Goal: Check status: Check status

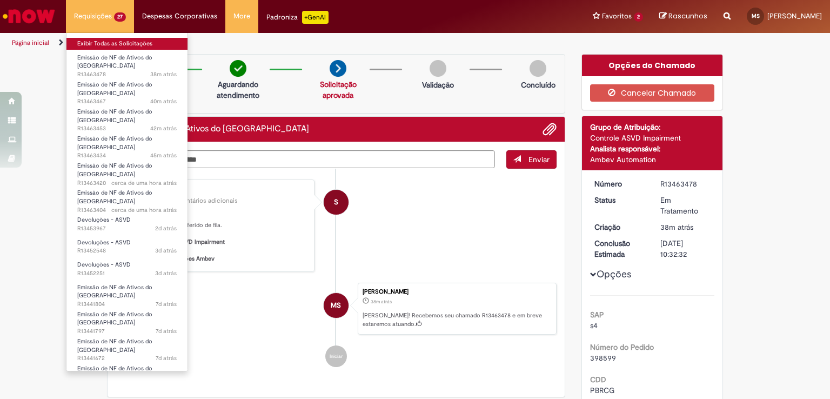
click at [111, 46] on link "Exibir Todas as Solicitações" at bounding box center [126, 44] width 121 height 12
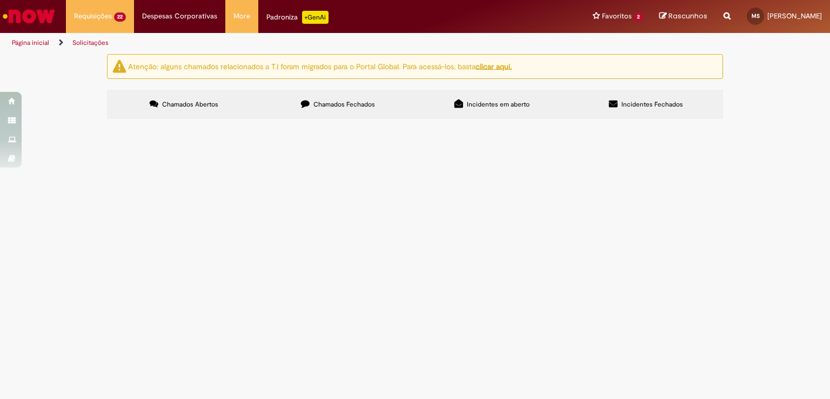
click at [350, 111] on label "Chamados Fechados" at bounding box center [338, 104] width 154 height 29
click at [194, 109] on label "Chamados Abertos" at bounding box center [184, 104] width 154 height 29
click at [0, 0] on span "retorno as [DATE] ZAFFARI NOVA STA RITA dt6101985257 cte114903 GFD5249 FYR2H81" at bounding box center [0, 0] width 0 height 0
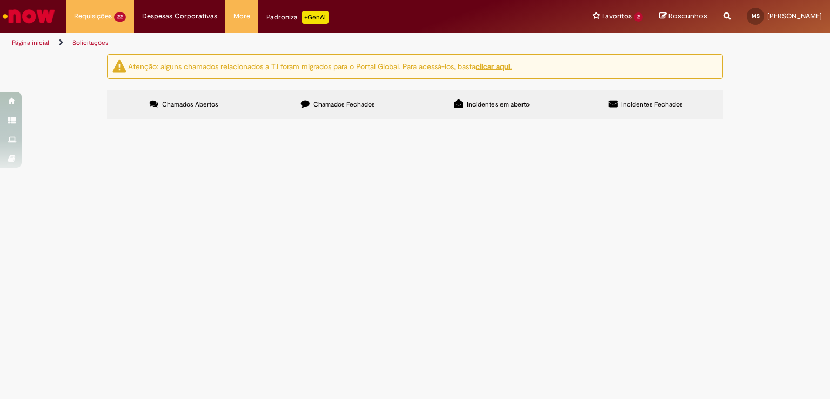
click at [0, 0] on span "retorno as [DATE] ZAFFARI NOVA STA RITA dt6101985257 cte114903 GFD5249 FYR2H81" at bounding box center [0, 0] width 0 height 0
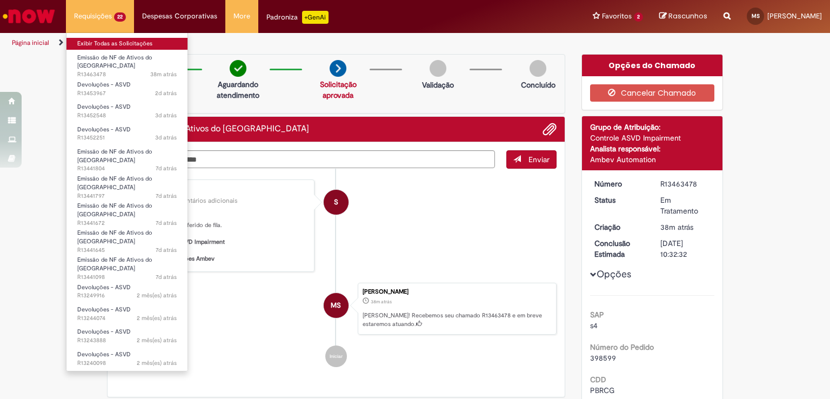
click at [118, 42] on link "Exibir Todas as Solicitações" at bounding box center [126, 44] width 121 height 12
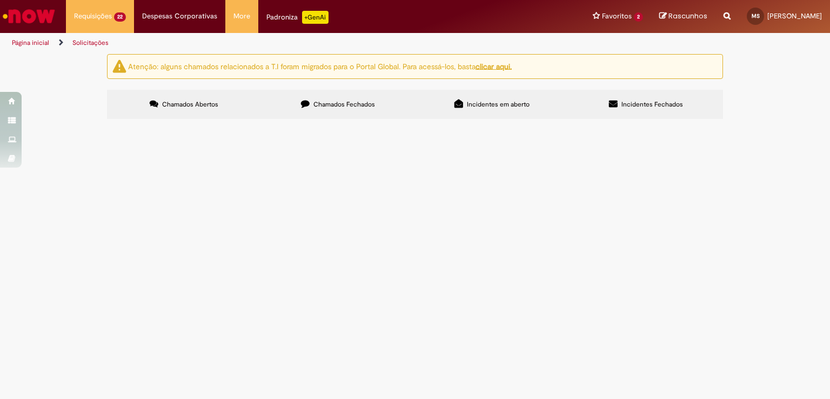
click at [0, 0] on button at bounding box center [0, 0] width 0 height 0
